Goal: Find specific page/section: Find specific page/section

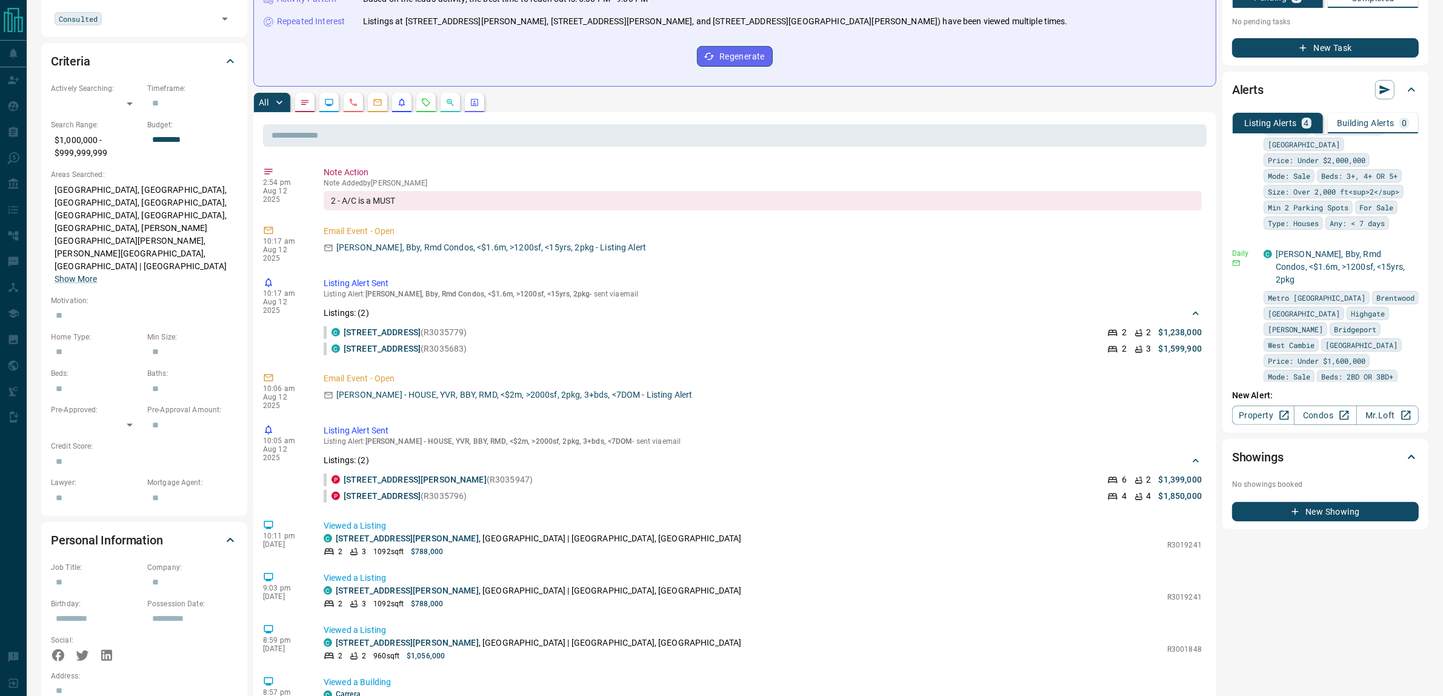
scroll to position [227, 0]
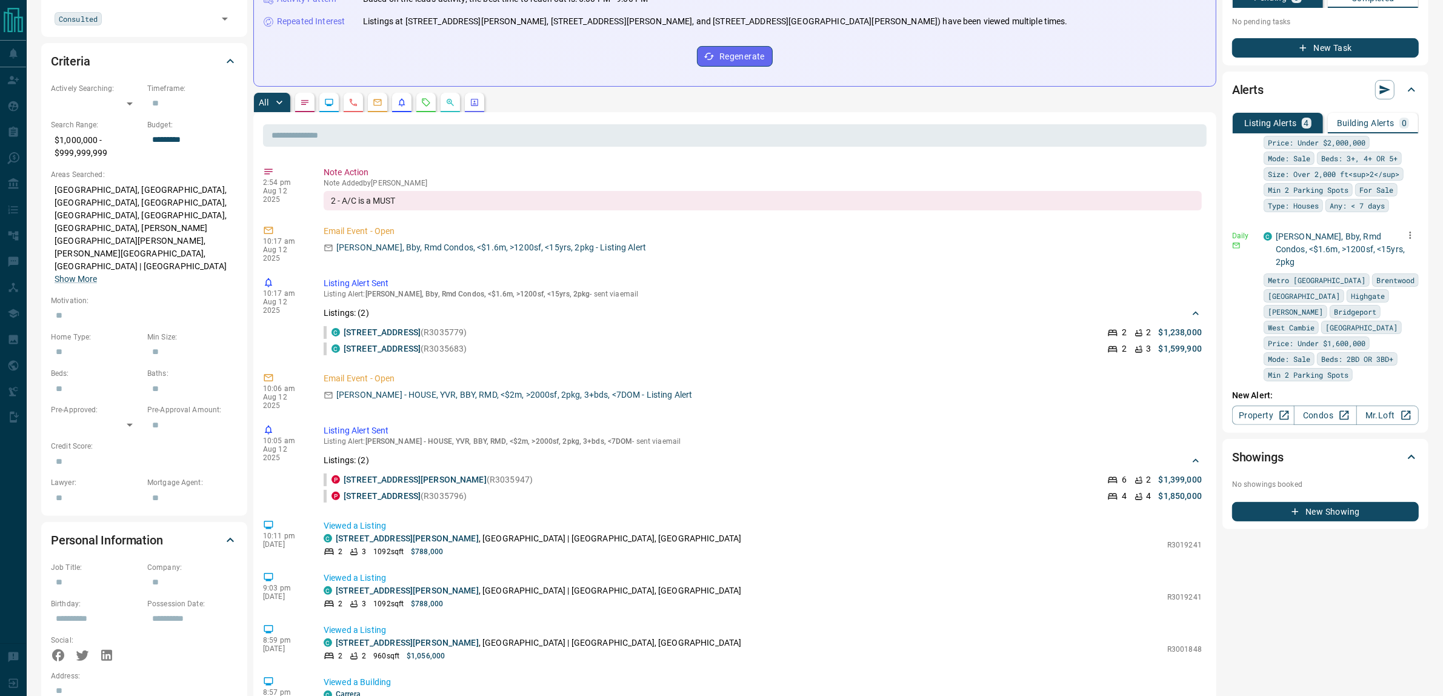
click at [1405, 230] on icon "button" at bounding box center [1410, 235] width 11 height 11
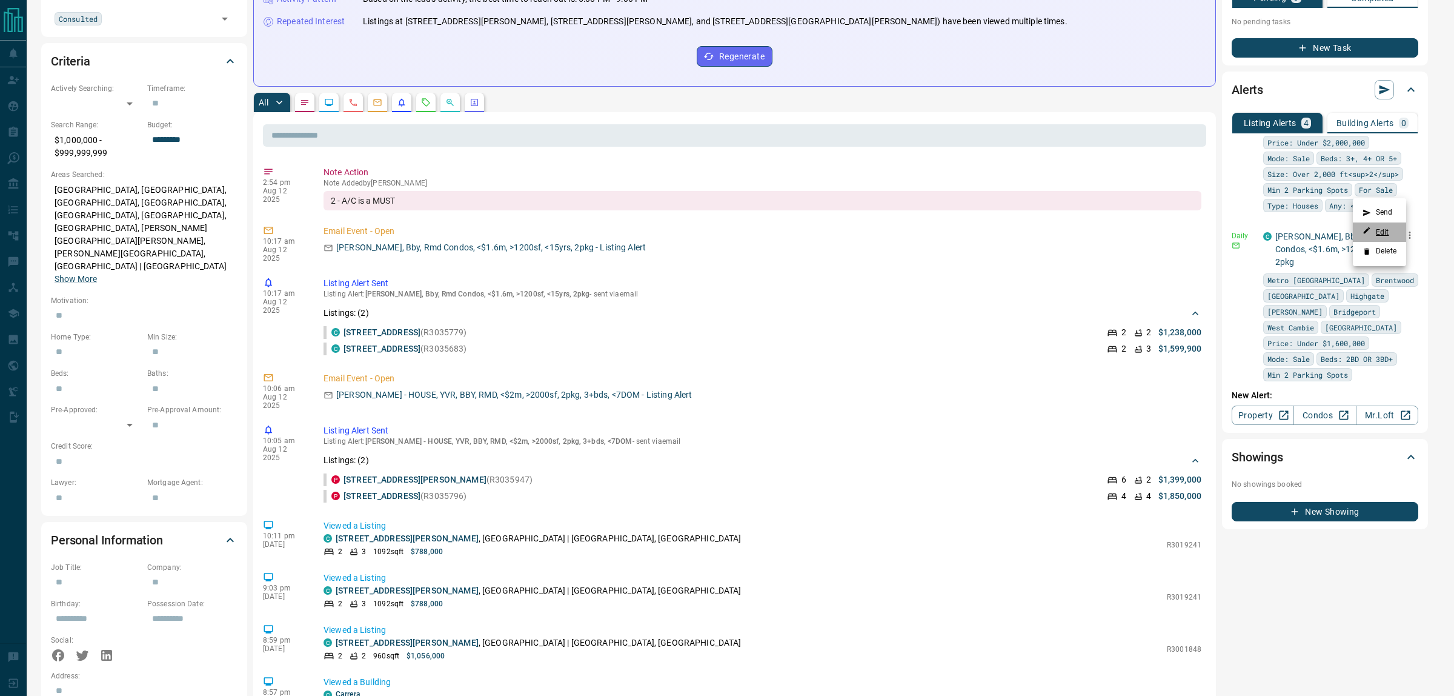
click at [1379, 230] on link "Edit" at bounding box center [1376, 232] width 27 height 12
click at [1379, 228] on link "Edit" at bounding box center [1376, 232] width 27 height 12
click at [997, 134] on div at bounding box center [727, 348] width 1454 height 696
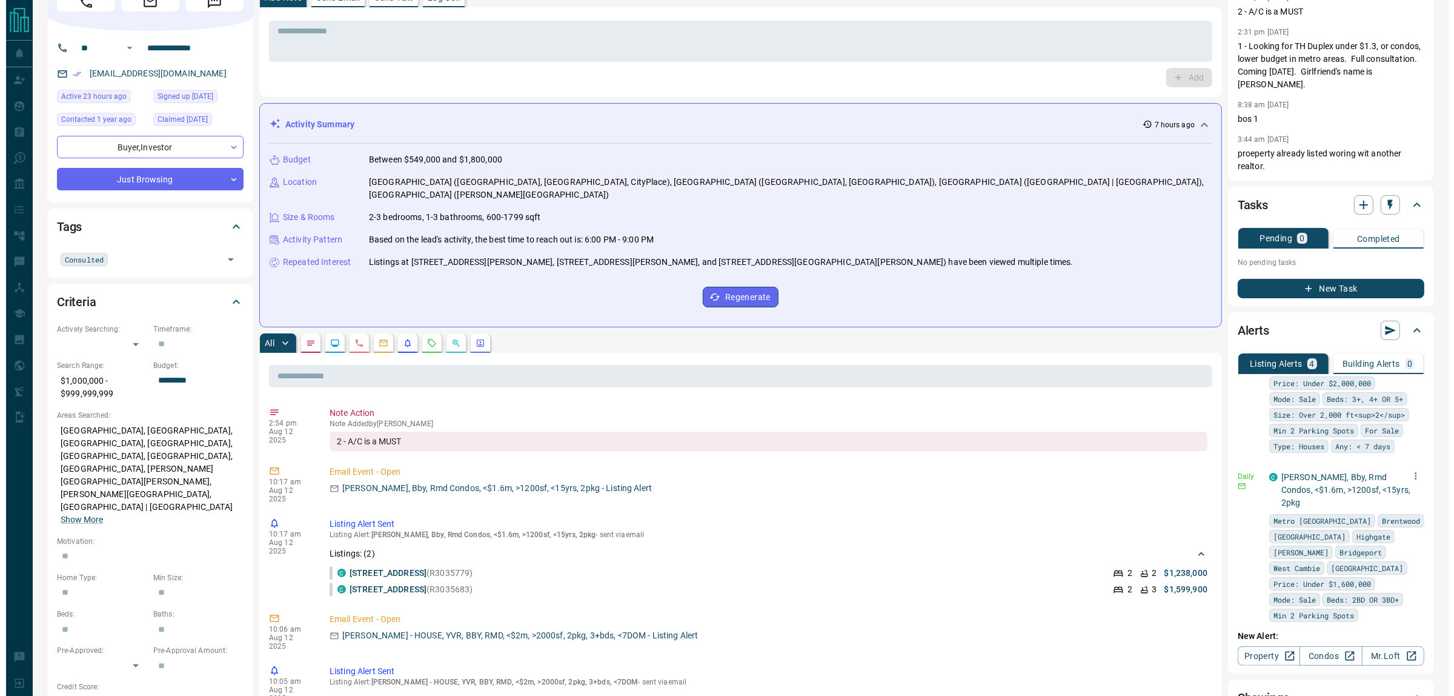
scroll to position [0, 0]
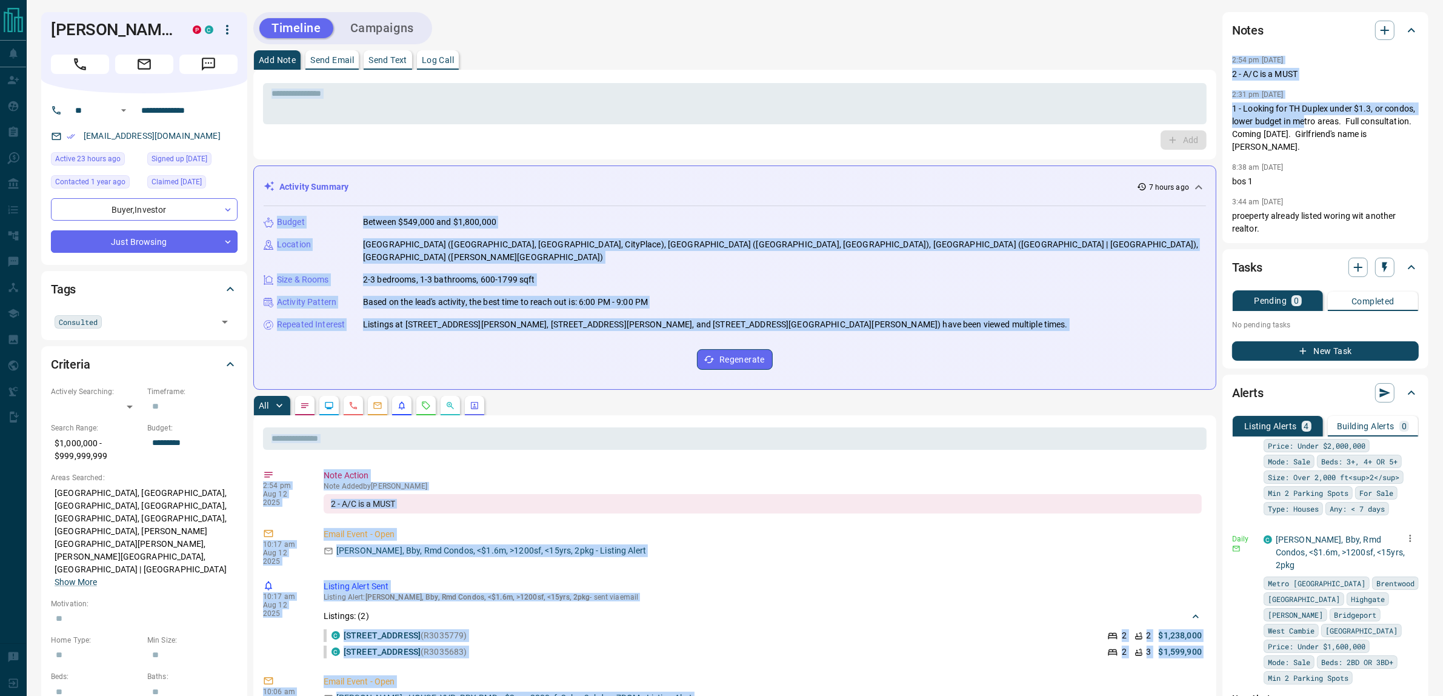
drag, startPoint x: 1306, startPoint y: 122, endPoint x: 1132, endPoint y: 38, distance: 193.0
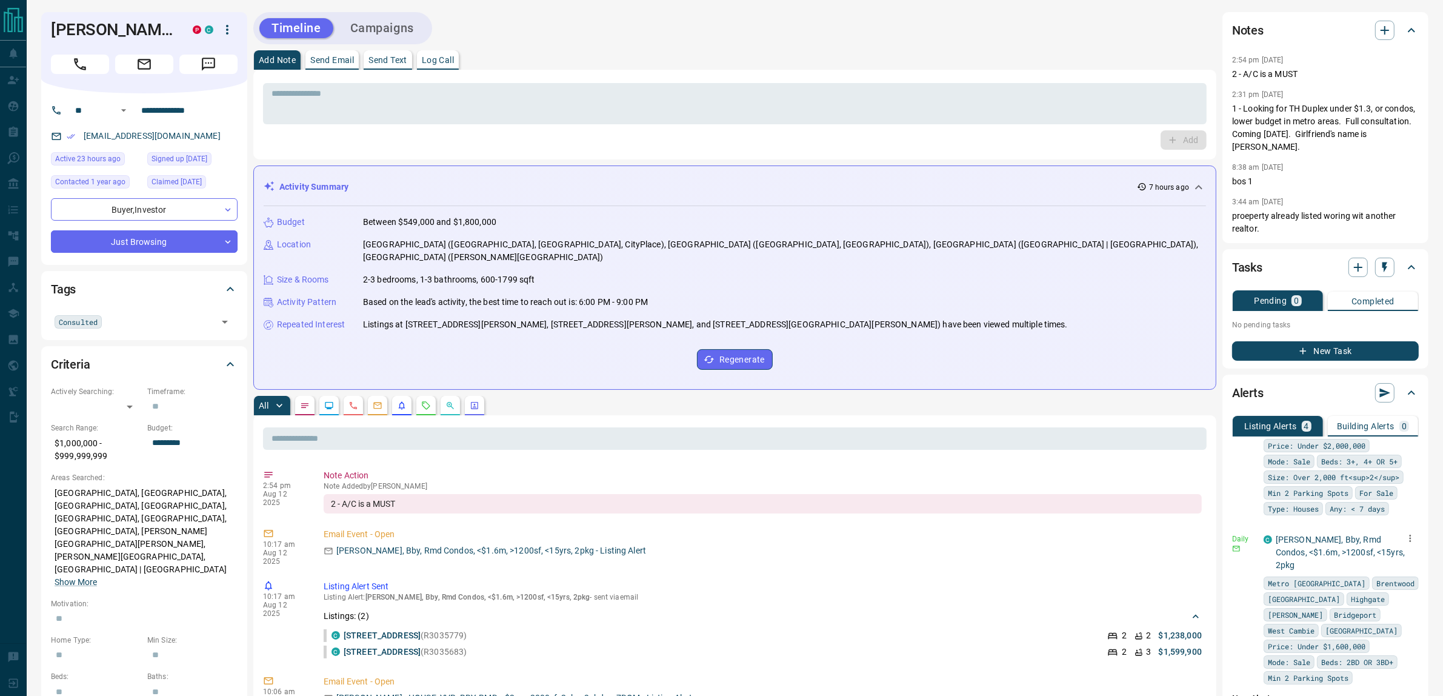
click at [1132, 38] on div "Timeline Campaigns" at bounding box center [734, 28] width 963 height 32
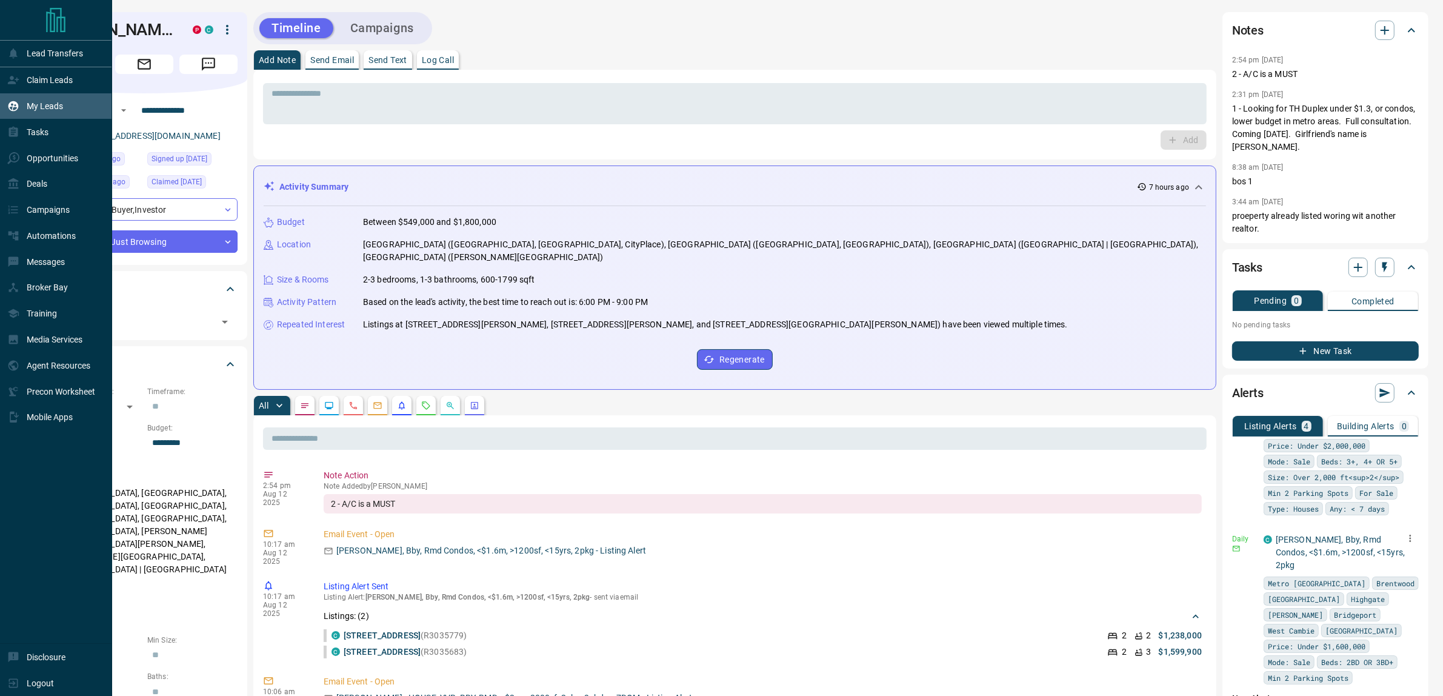
click at [28, 104] on p "My Leads" at bounding box center [45, 106] width 36 height 10
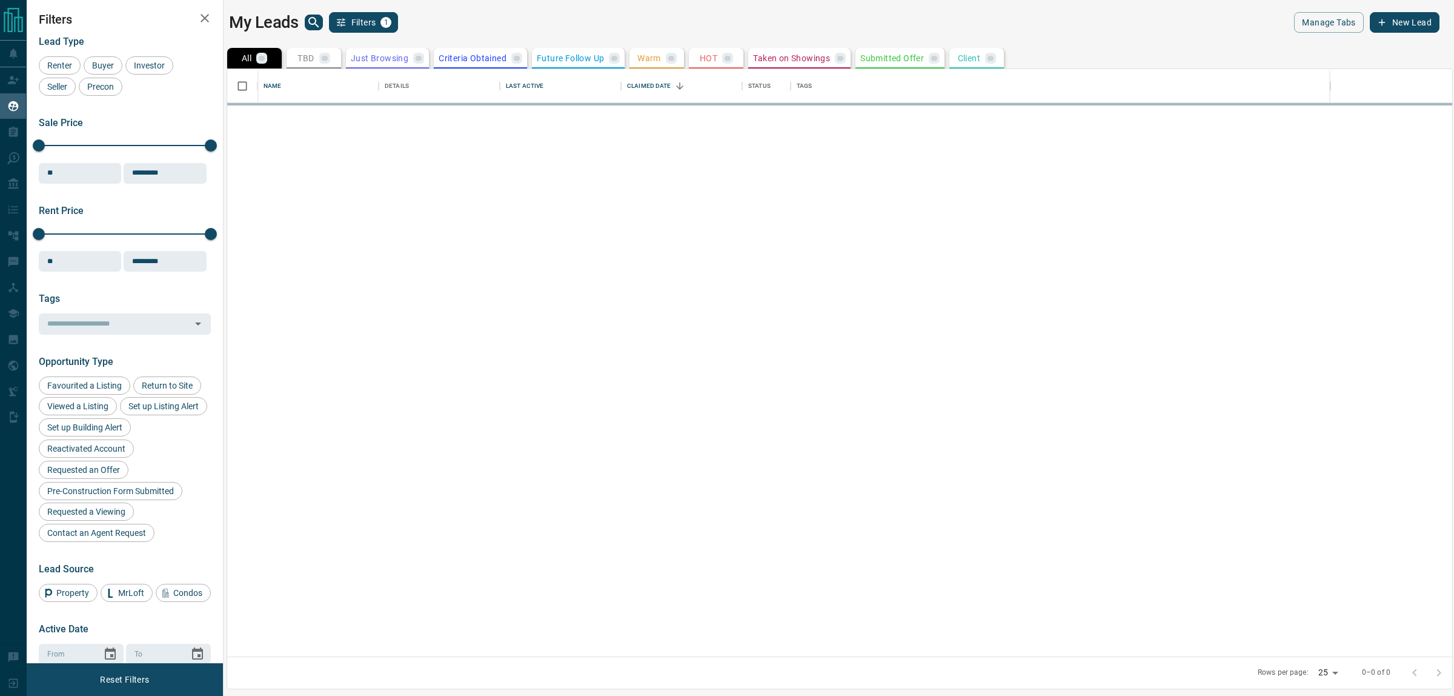
scroll to position [576, 1213]
click at [310, 25] on icon "search button" at bounding box center [314, 22] width 15 height 15
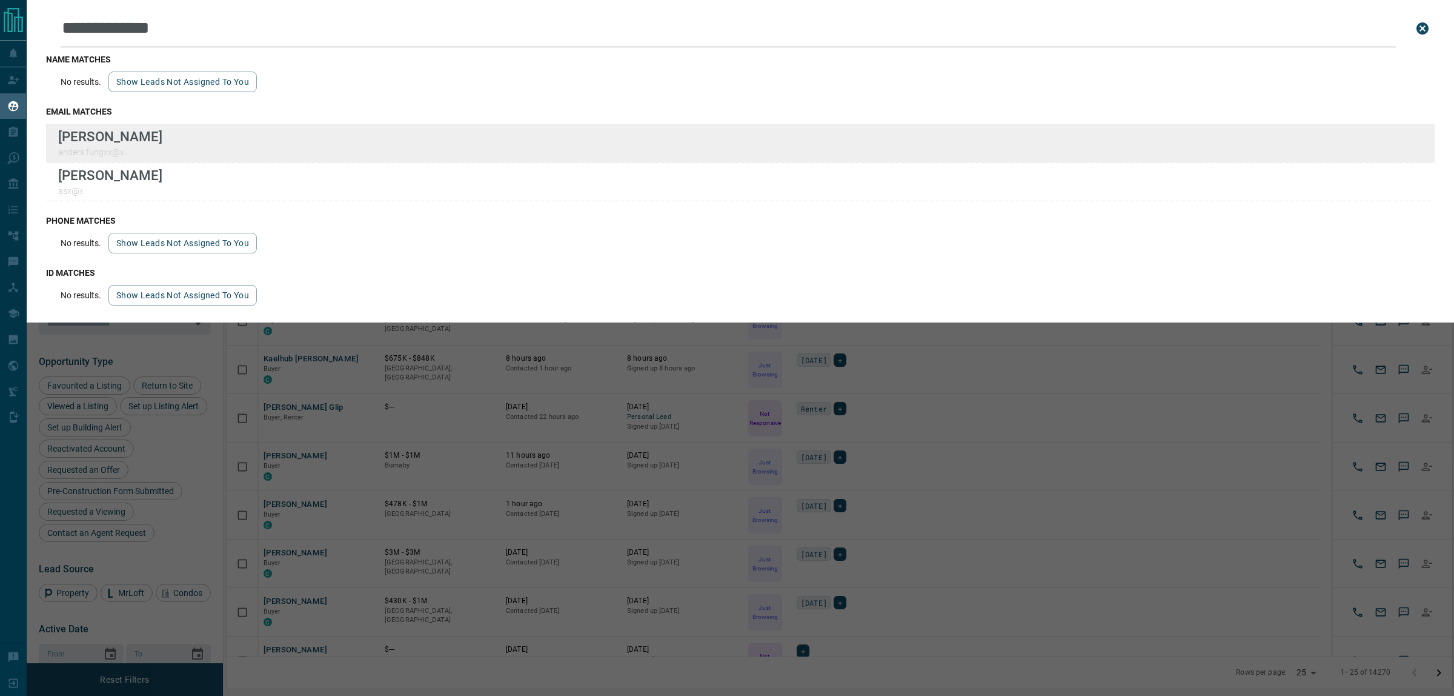
type input "**********"
